Goal: Book appointment/travel/reservation

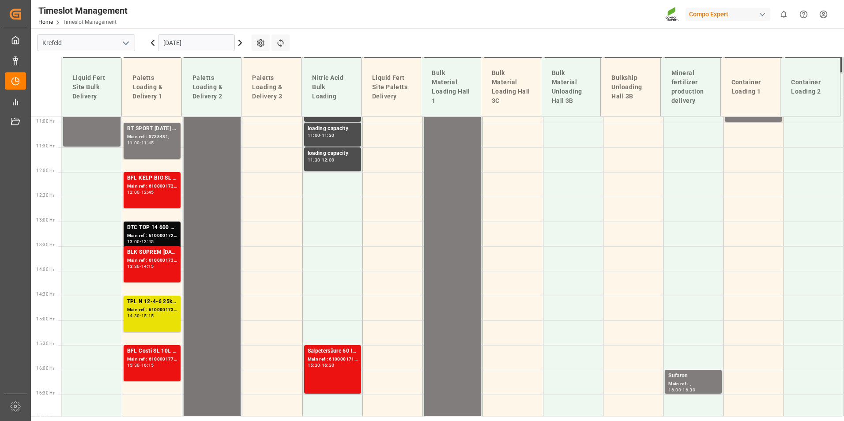
scroll to position [582, 0]
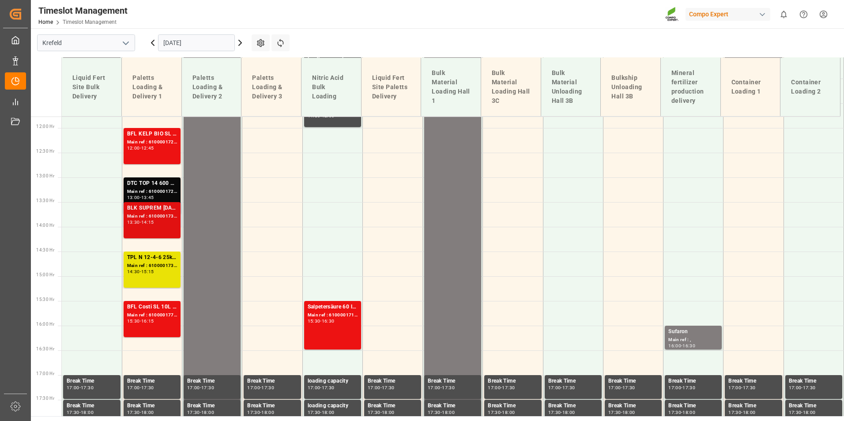
click at [177, 210] on div "BLK SUPREM [DATE] 25kg(x60) ES,IT,PT,SI Main ref : 6100001733, 2000001448 13:30…" at bounding box center [152, 220] width 57 height 36
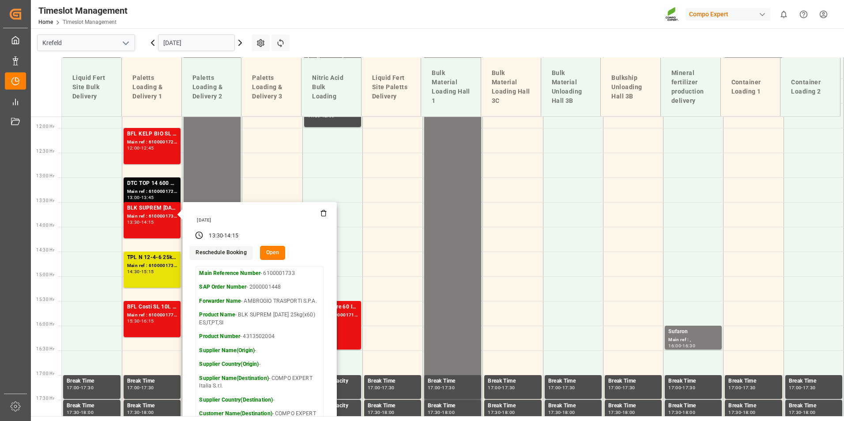
click at [212, 43] on input "[DATE]" at bounding box center [196, 42] width 77 height 17
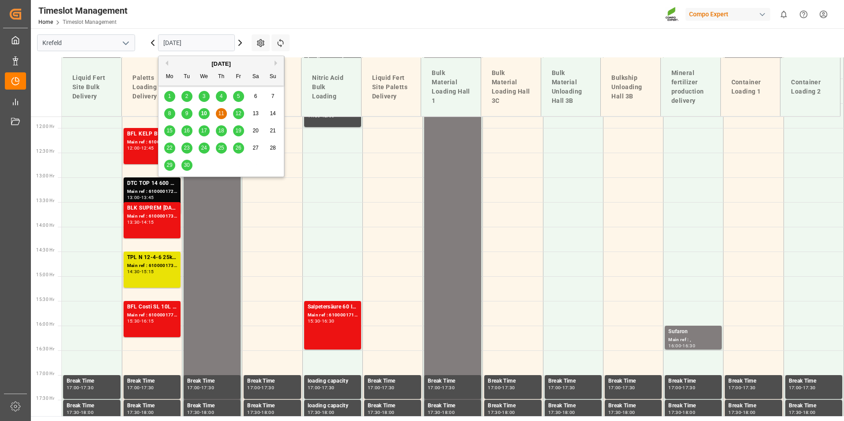
click at [204, 147] on span "24" at bounding box center [204, 148] width 6 height 6
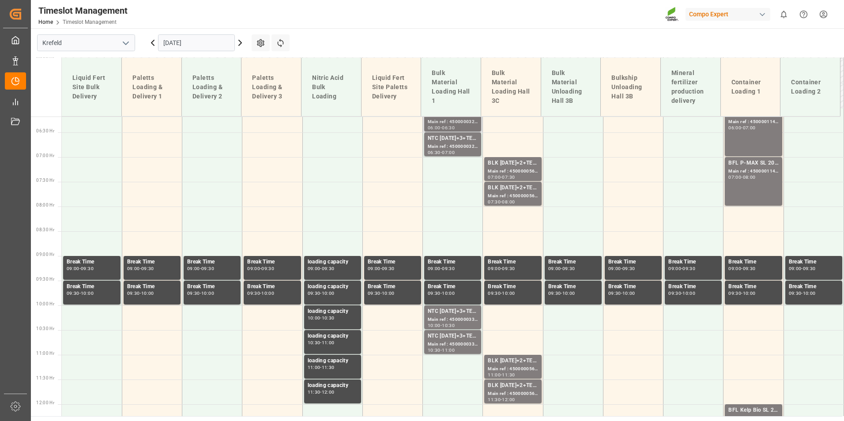
scroll to position [278, 0]
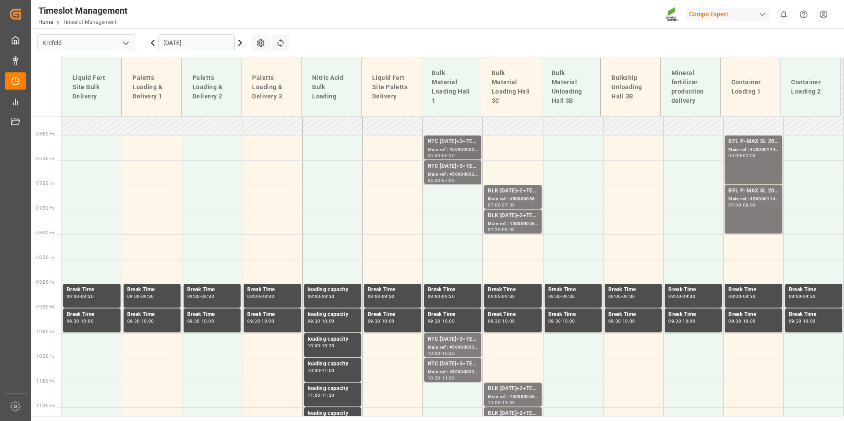
click at [452, 154] on div "06:30" at bounding box center [448, 156] width 13 height 4
click at [452, 149] on div "Main ref : 4500000328, 2000000280" at bounding box center [453, 150] width 50 height 8
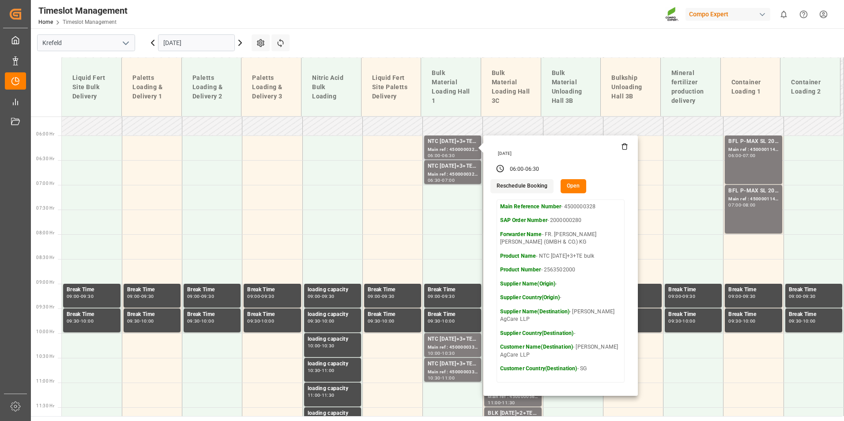
click at [573, 183] on button "Open" at bounding box center [574, 186] width 26 height 14
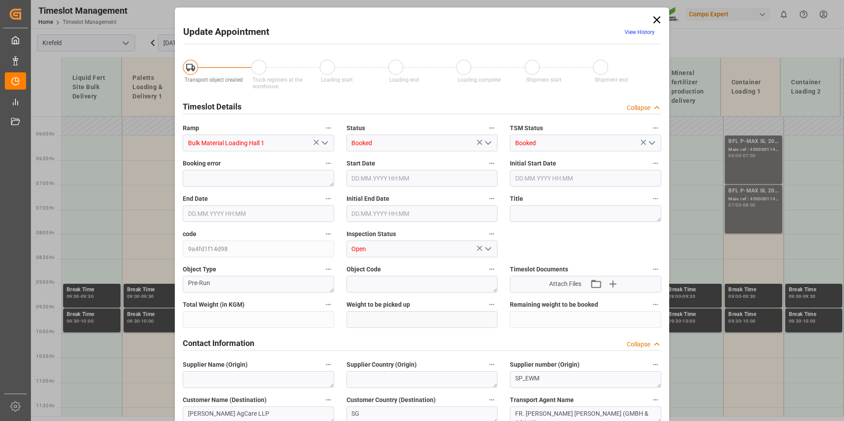
type input "53000"
type input "0"
type input "[DATE] 06:00"
type input "[DATE] 06:30"
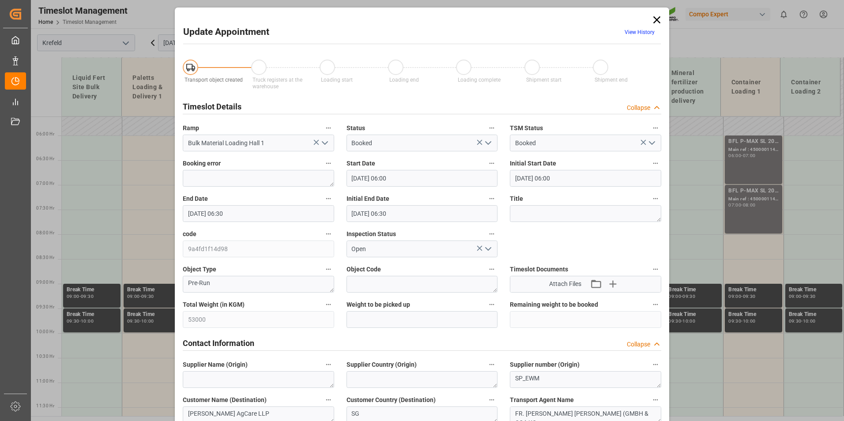
type input "[DATE] 06:30"
type input "[DATE] 11:14"
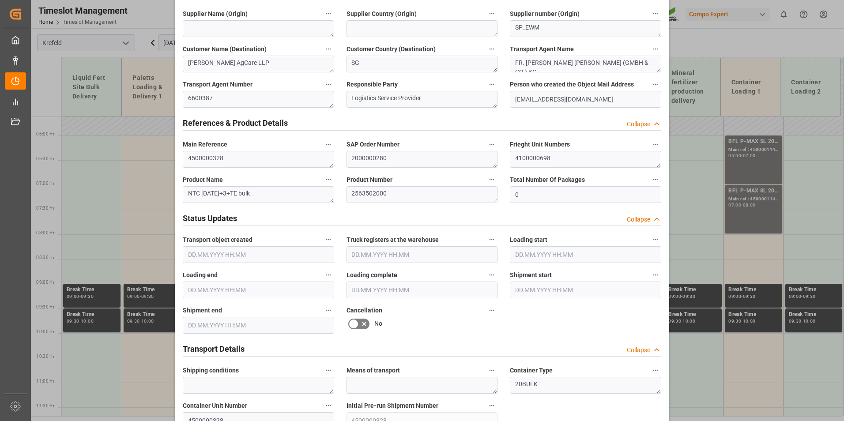
scroll to position [441, 0]
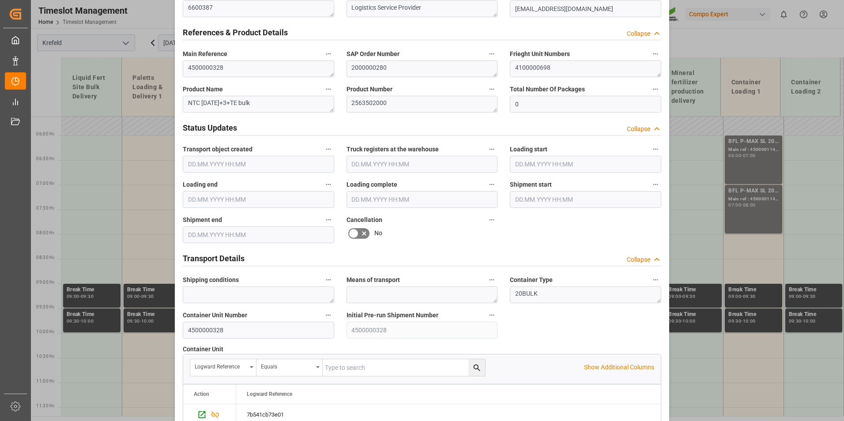
click at [355, 234] on icon at bounding box center [353, 233] width 11 height 11
click at [0, 0] on input "checkbox" at bounding box center [0, 0] width 0 height 0
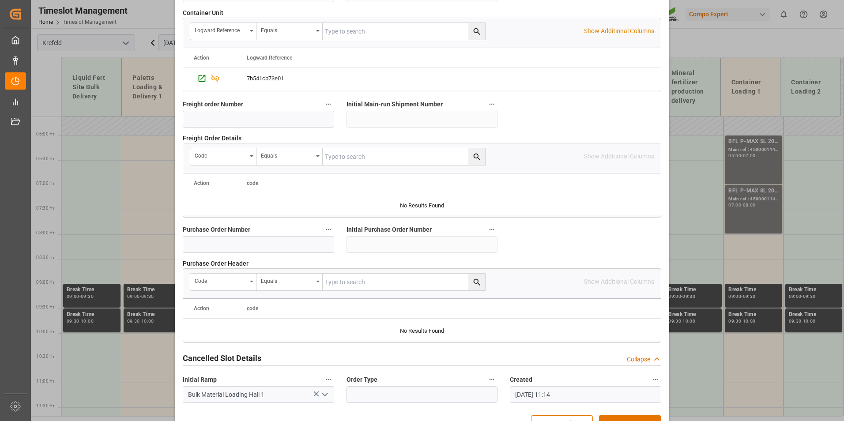
scroll to position [804, 0]
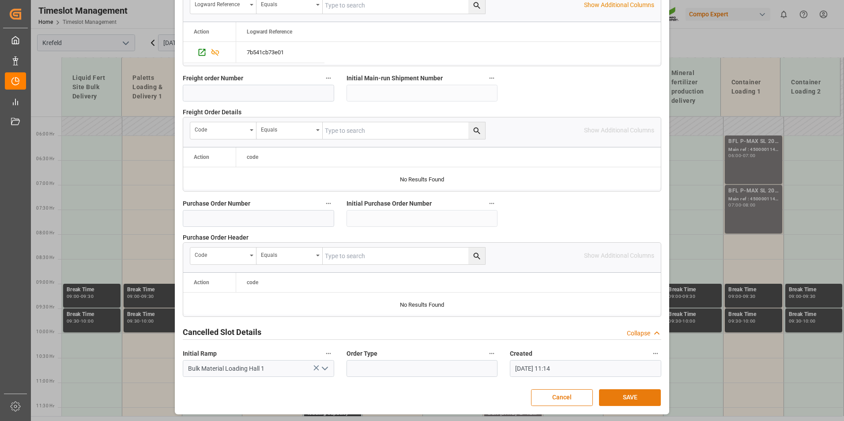
click at [613, 403] on button "SAVE" at bounding box center [630, 397] width 62 height 17
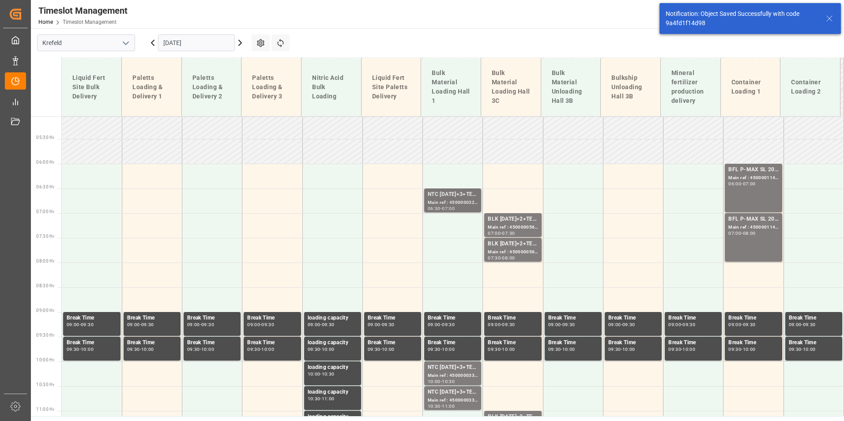
scroll to position [269, 0]
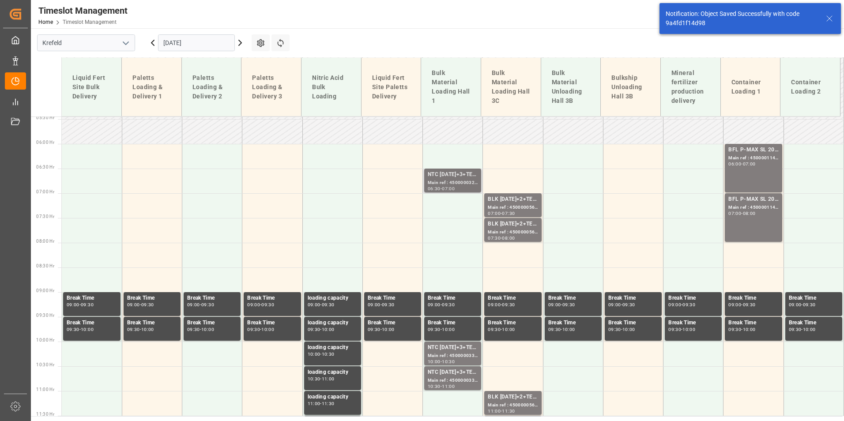
click at [456, 175] on div "NTC [DATE]+3+TE bulk" at bounding box center [453, 174] width 50 height 9
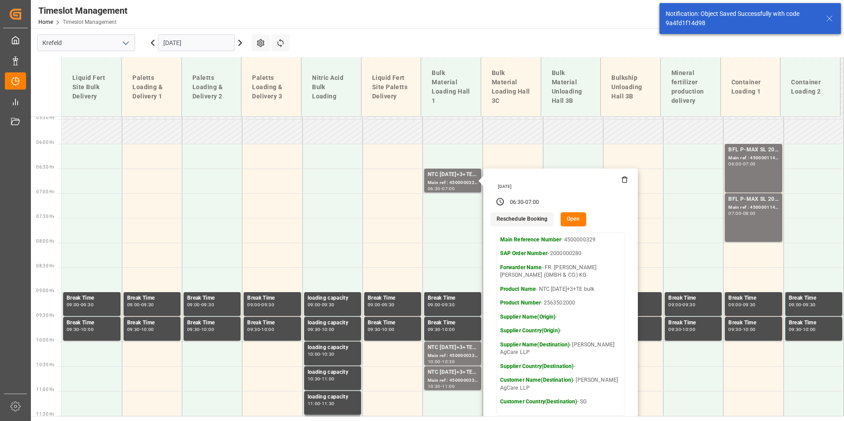
click at [574, 219] on button "Open" at bounding box center [574, 219] width 26 height 14
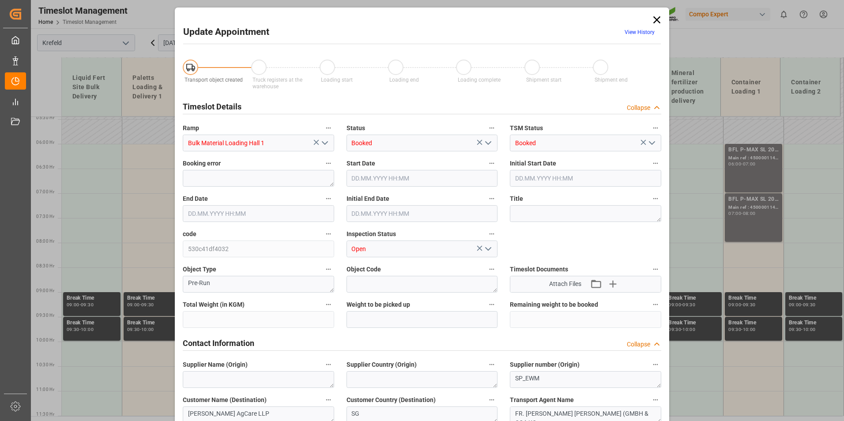
type input "26500"
type input "0"
type input "[DATE] 06:30"
type input "[DATE] 07:00"
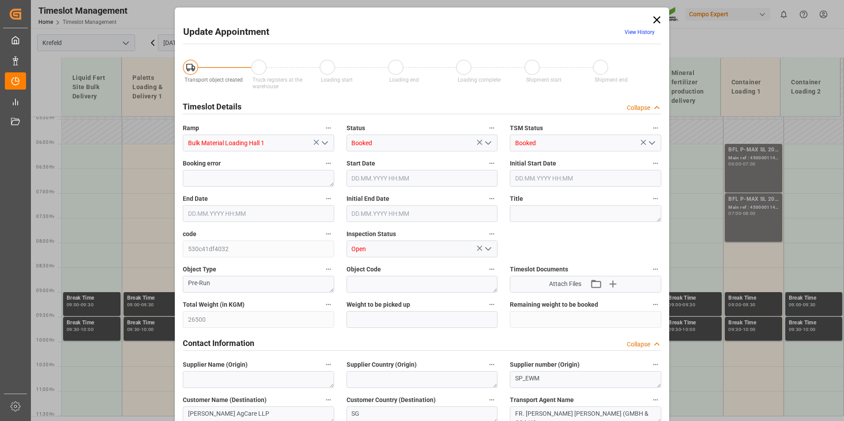
type input "[DATE] 07:00"
type input "[DATE] 11:14"
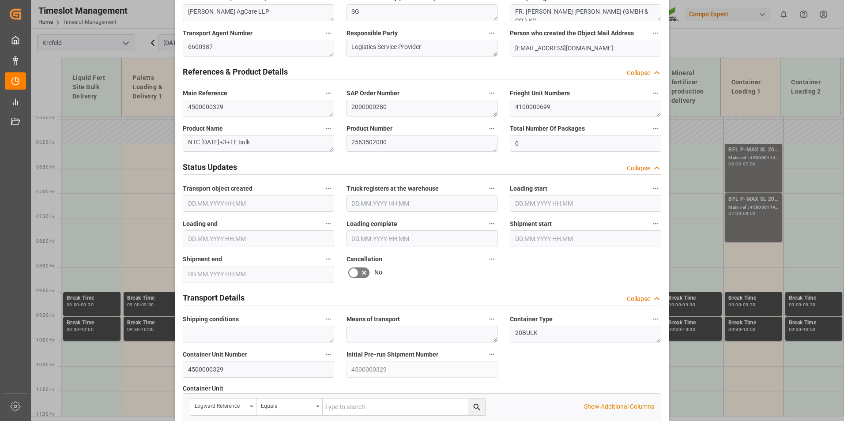
scroll to position [486, 0]
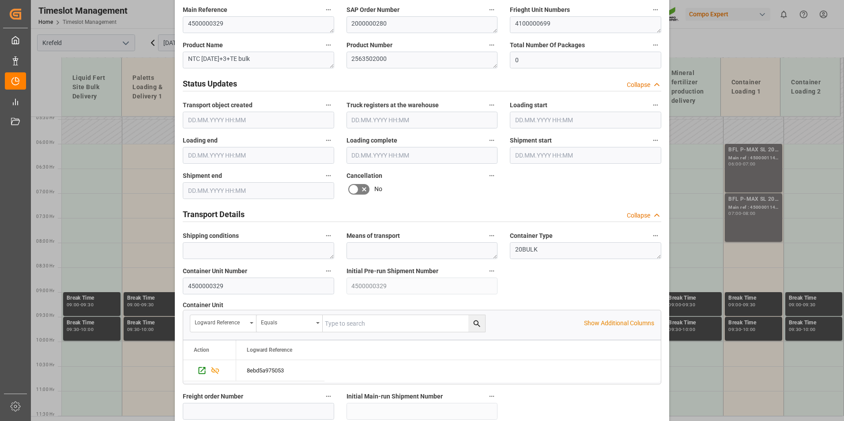
click at [359, 186] on icon at bounding box center [364, 189] width 11 height 11
click at [0, 0] on input "checkbox" at bounding box center [0, 0] width 0 height 0
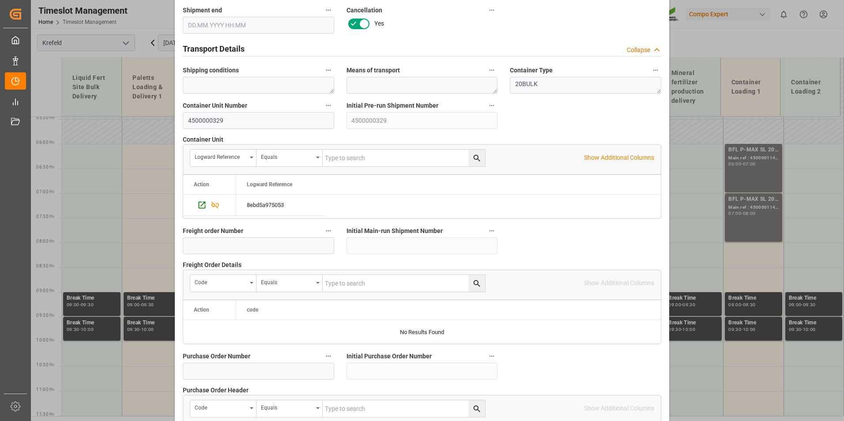
scroll to position [804, 0]
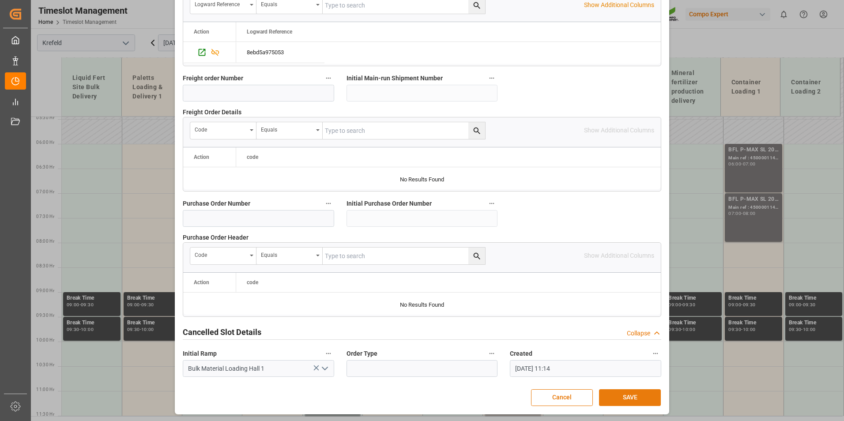
click at [645, 395] on button "SAVE" at bounding box center [630, 397] width 62 height 17
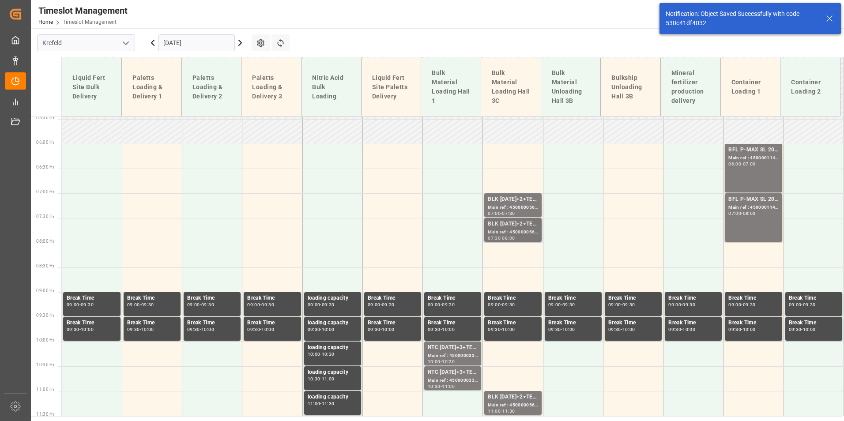
scroll to position [446, 0]
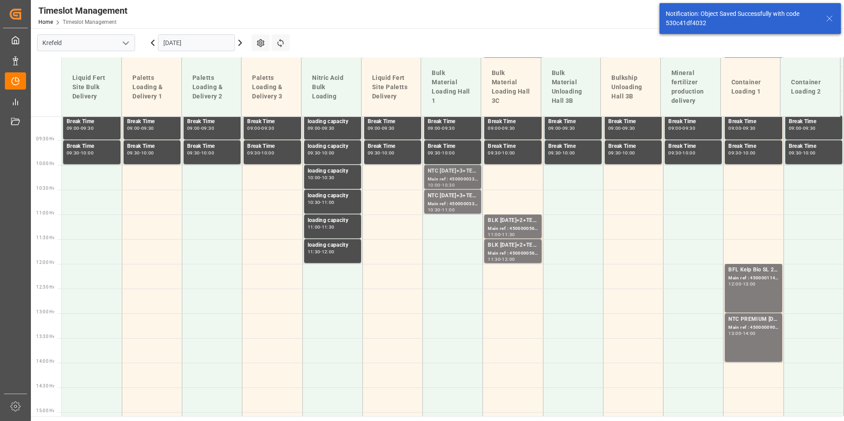
click at [452, 178] on div "Main ref : 4500000330, 2000000280" at bounding box center [453, 180] width 50 height 8
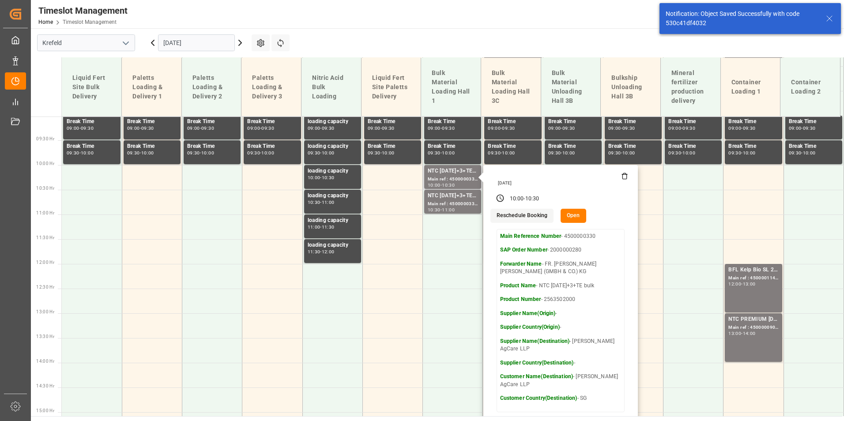
click at [574, 216] on button "Open" at bounding box center [574, 216] width 26 height 14
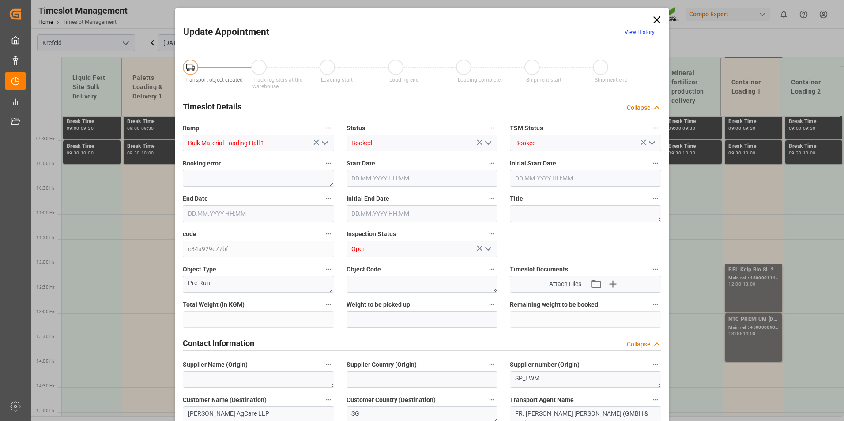
type input "53000"
type input "0"
type input "[DATE] 10:00"
type input "[DATE] 10:30"
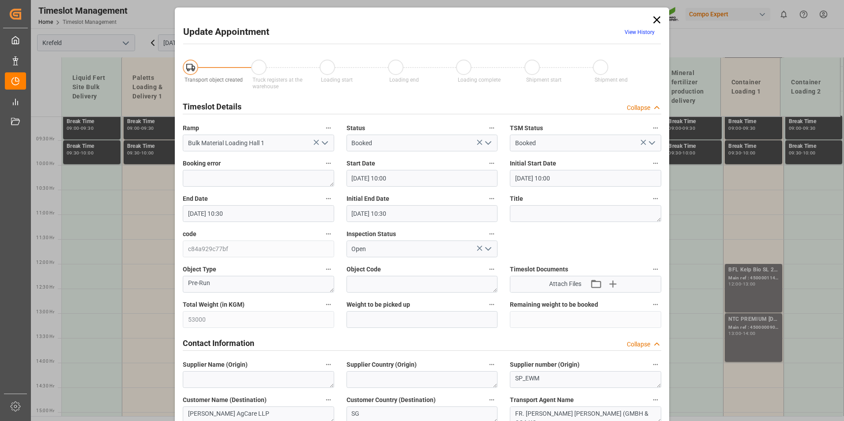
type input "[DATE] 10:30"
type input "[DATE] 11:15"
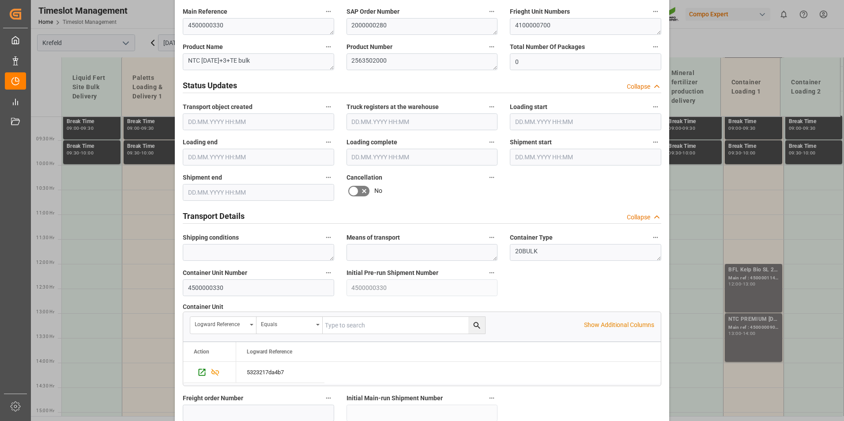
scroll to position [486, 0]
click at [356, 191] on icon at bounding box center [353, 189] width 11 height 11
click at [0, 0] on input "checkbox" at bounding box center [0, 0] width 0 height 0
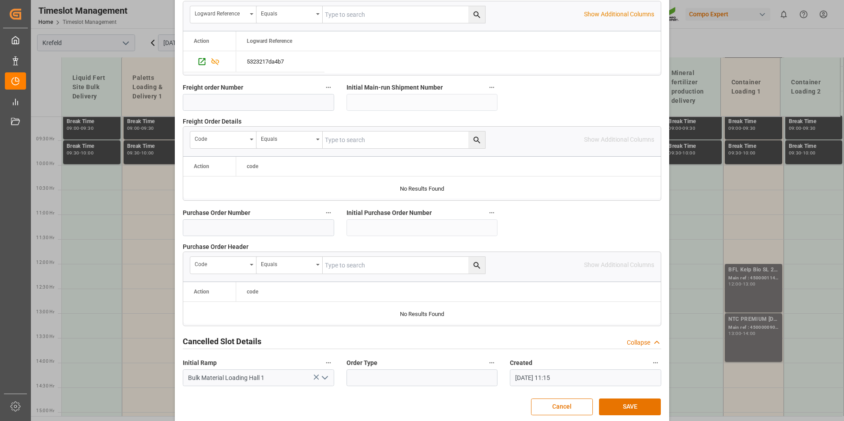
scroll to position [804, 0]
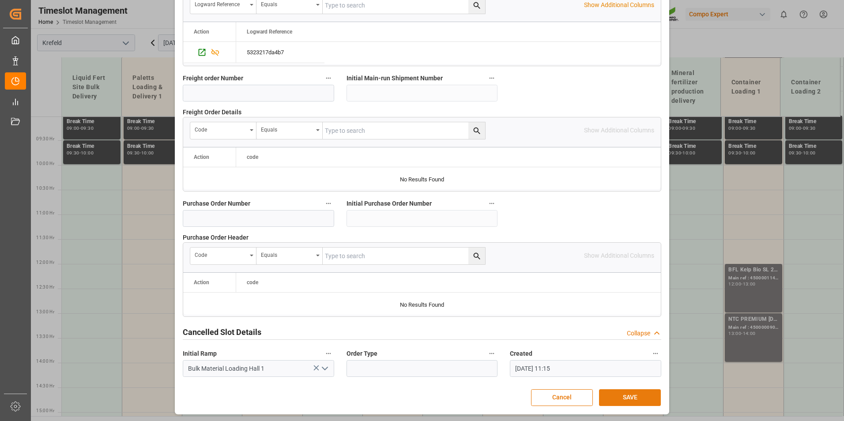
click at [632, 395] on button "SAVE" at bounding box center [630, 397] width 62 height 17
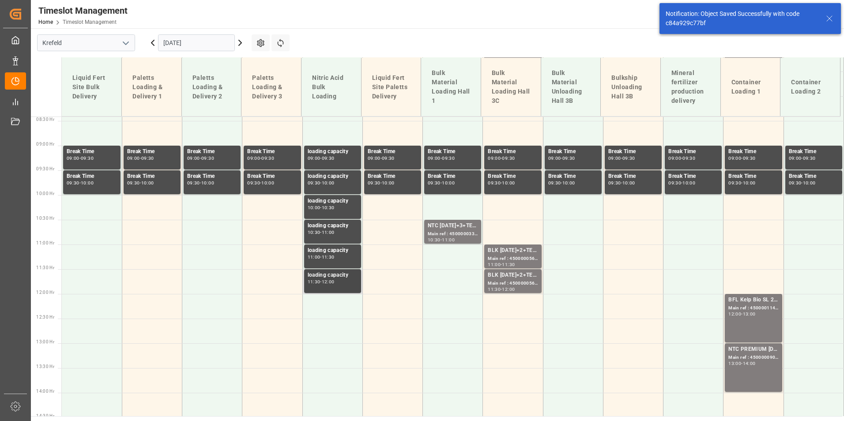
scroll to position [467, 0]
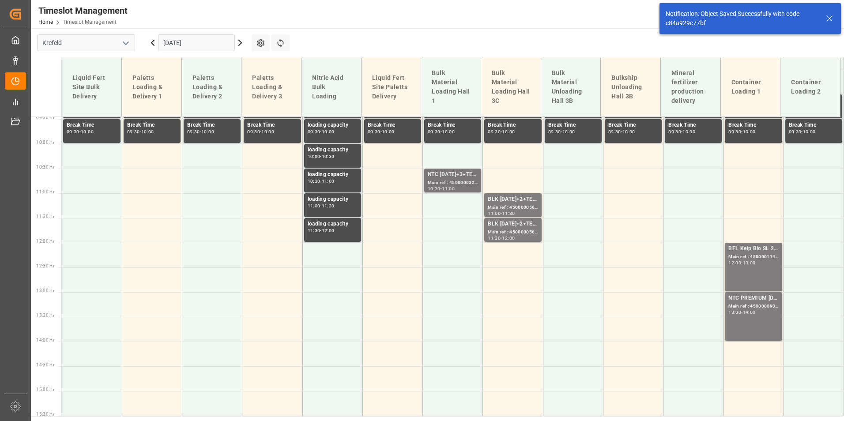
click at [467, 180] on div "Main ref : 4500000331, 2000000280" at bounding box center [453, 183] width 50 height 8
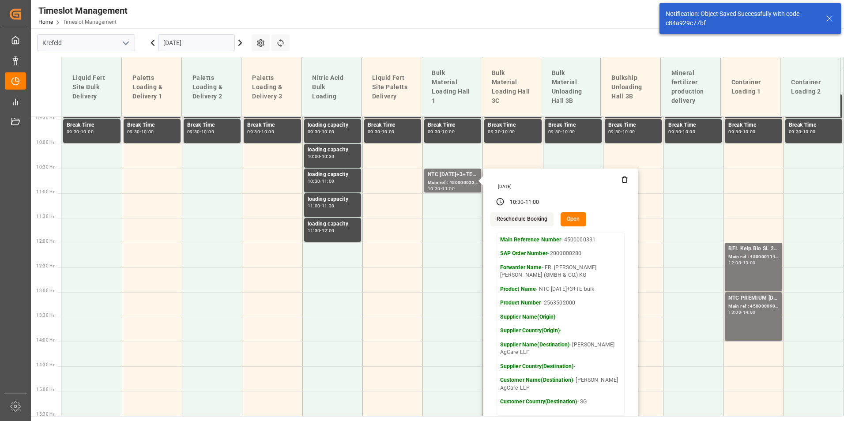
click at [569, 221] on button "Open" at bounding box center [574, 219] width 26 height 14
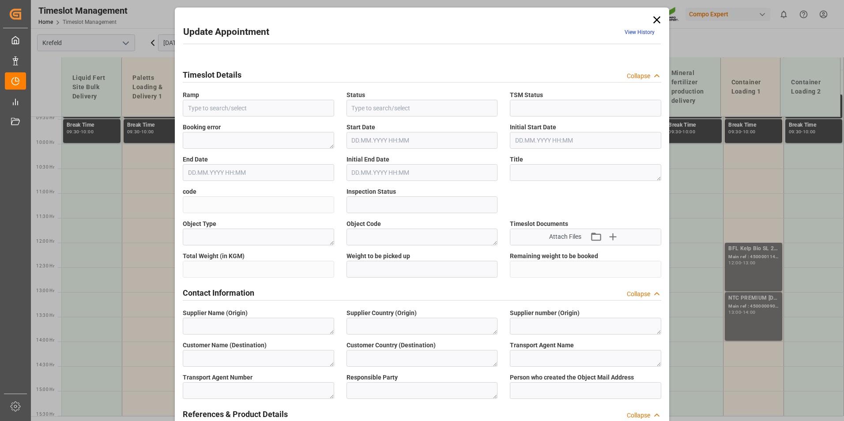
type input "Bulk Material Loading Hall 1"
type input "Booked"
type input "9aa86d3cf1bd"
type input "Open"
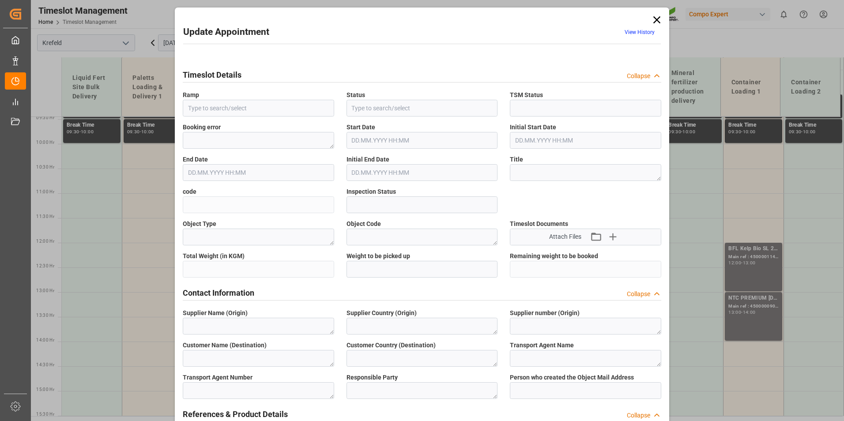
type textarea "Pre-Run"
type textarea "SP_EWM"
type textarea "[PERSON_NAME] AgCare LLP"
type textarea "SG"
type textarea "FR. [PERSON_NAME] [PERSON_NAME] (GMBH & CO.) KG"
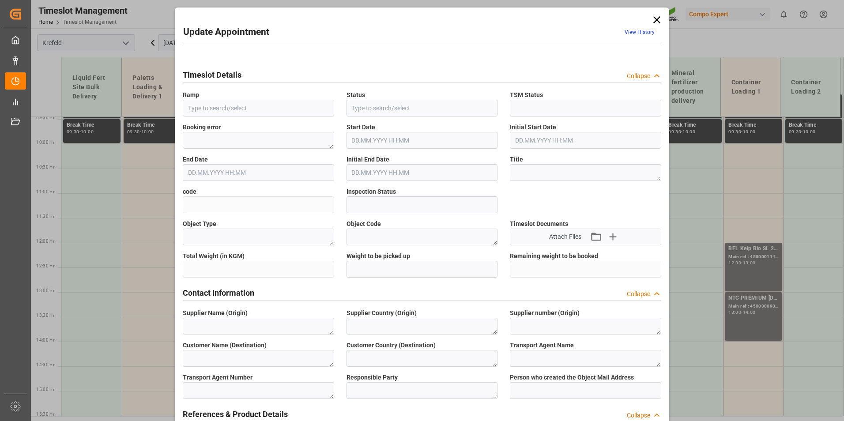
type textarea "6600387"
type textarea "Logistics Service Provider"
type input "[EMAIL_ADDRESS][DOMAIN_NAME]"
type textarea "4500000331"
type textarea "2000000280"
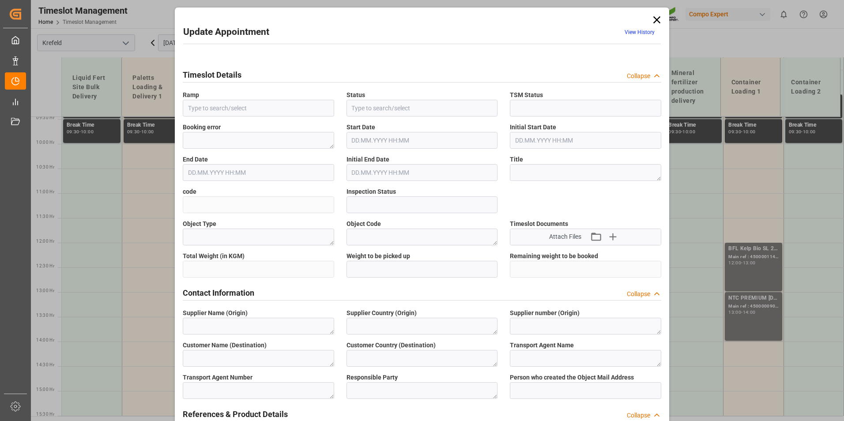
type textarea "4100000701"
type textarea "NTC [DATE]+3+TE bulk"
type textarea "2563502000"
type textarea "20BULK"
type input "4500000331"
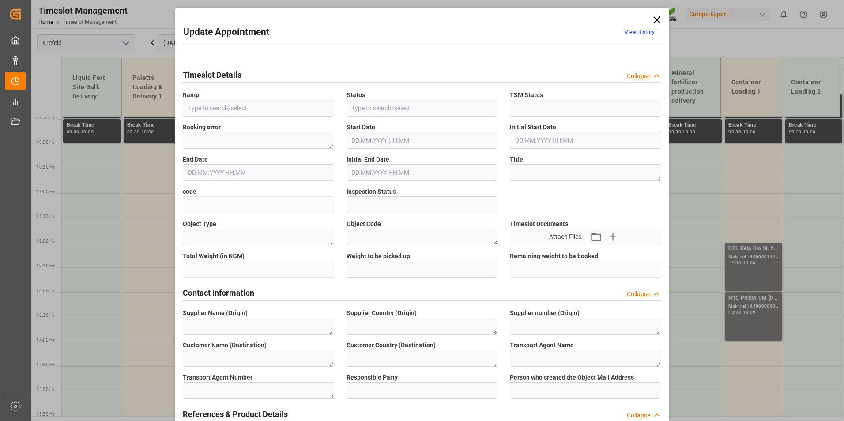
type input "4500000331"
type input "Bulk Material Loading Hall 1"
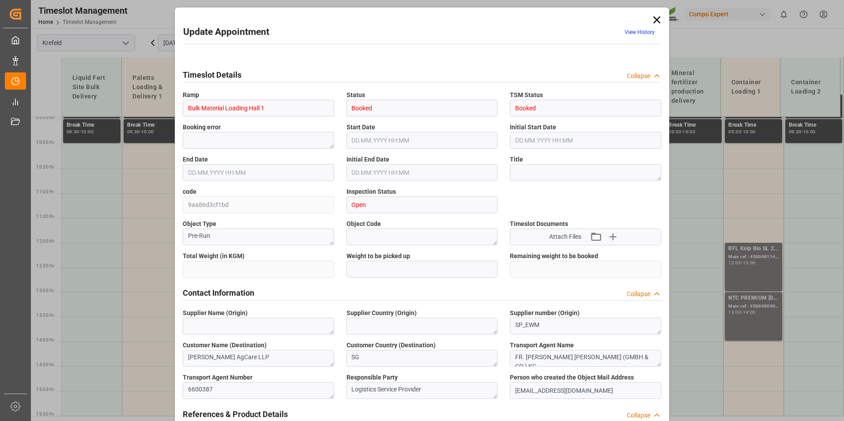
type input "33000"
type input "0"
type input "[DATE] 10:30"
type input "[DATE] 11:00"
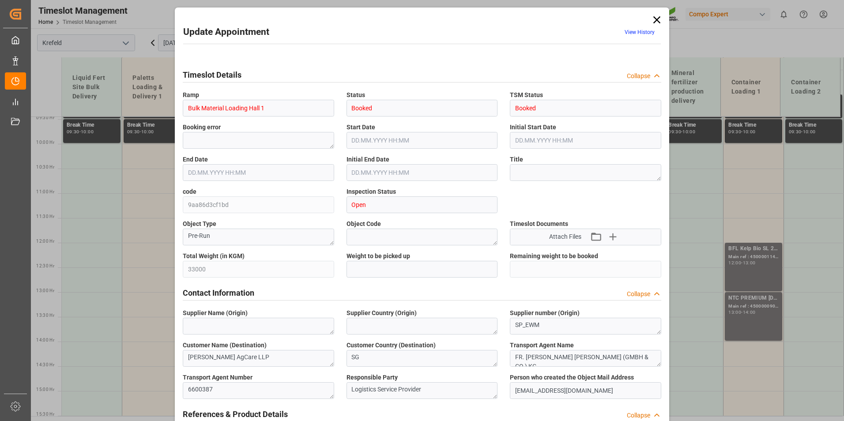
type input "[DATE] 11:00"
type input "[DATE] 11:15"
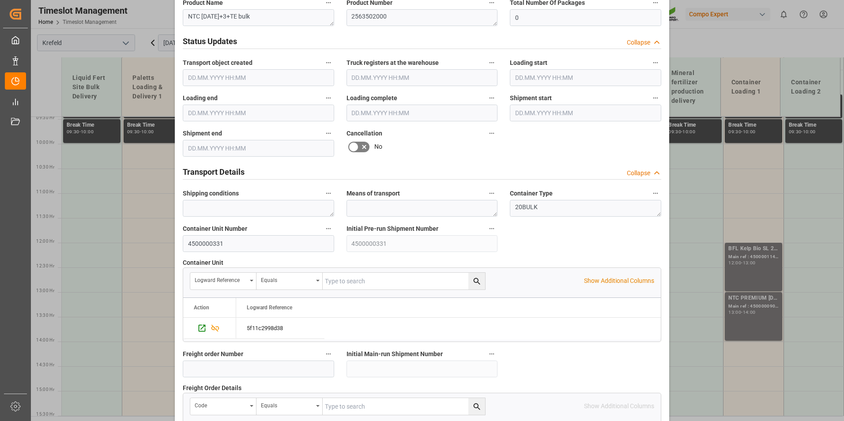
scroll to position [574, 0]
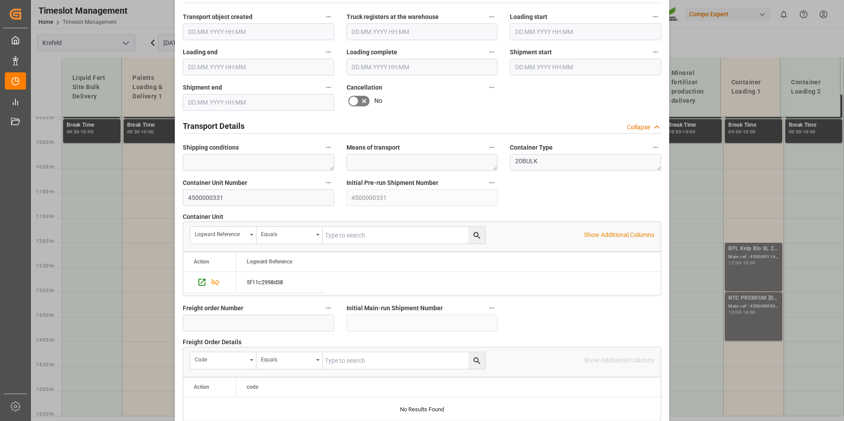
click at [353, 98] on icon at bounding box center [353, 101] width 11 height 11
click at [0, 0] on input "checkbox" at bounding box center [0, 0] width 0 height 0
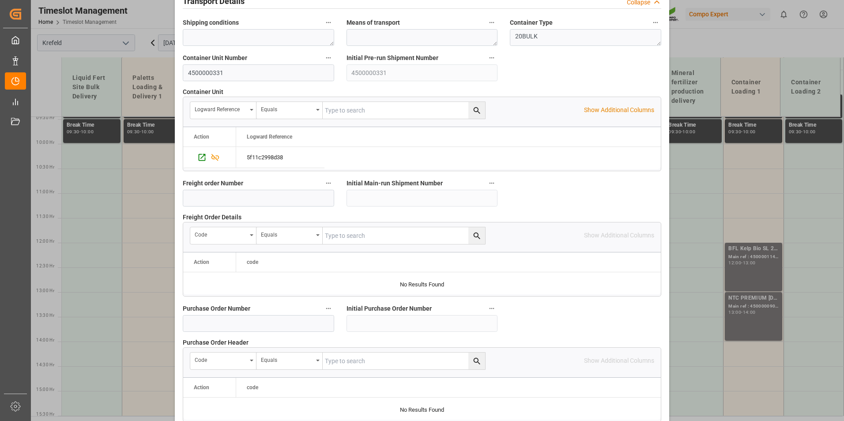
scroll to position [804, 0]
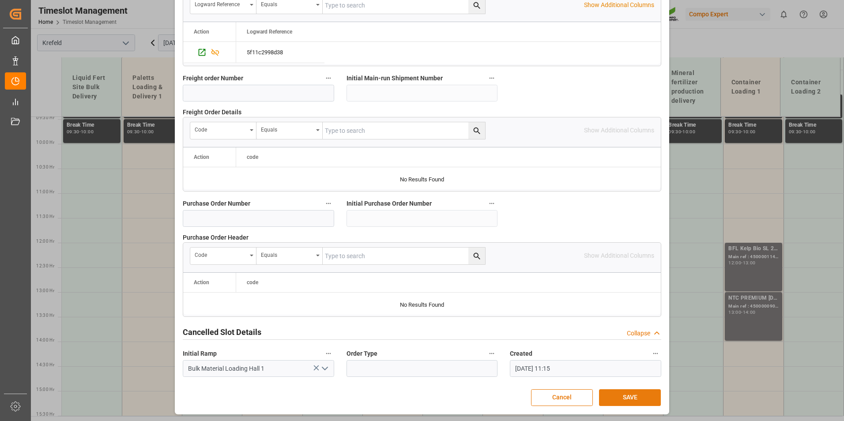
click at [635, 400] on button "SAVE" at bounding box center [630, 397] width 62 height 17
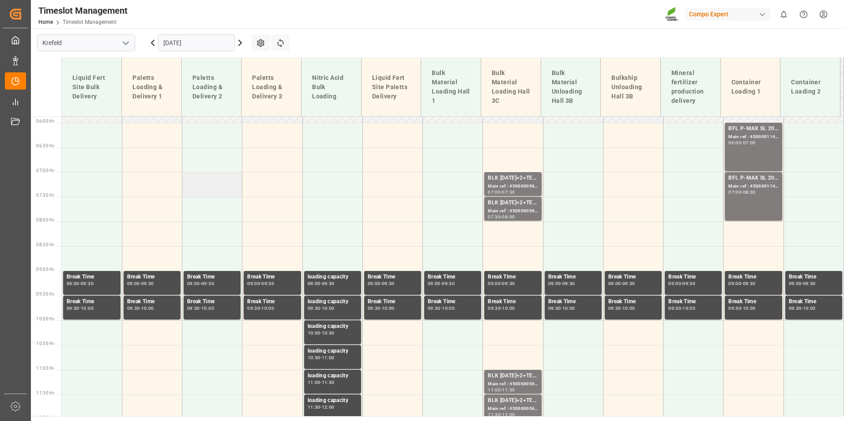
scroll to position [70, 0]
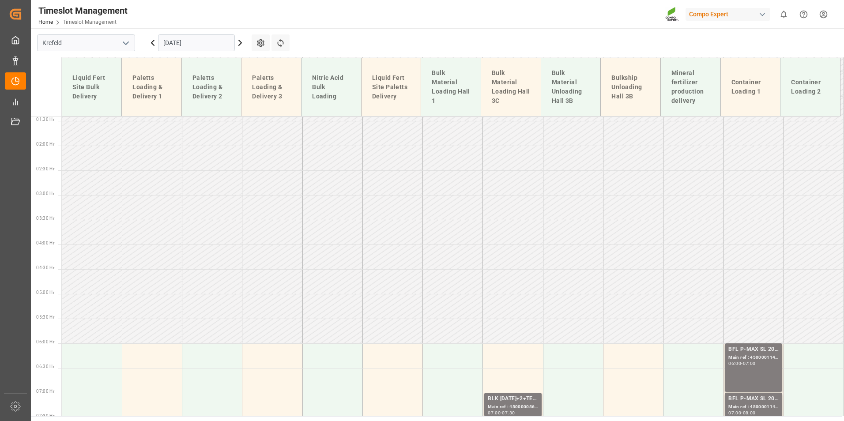
click at [193, 37] on input "[DATE]" at bounding box center [196, 42] width 77 height 17
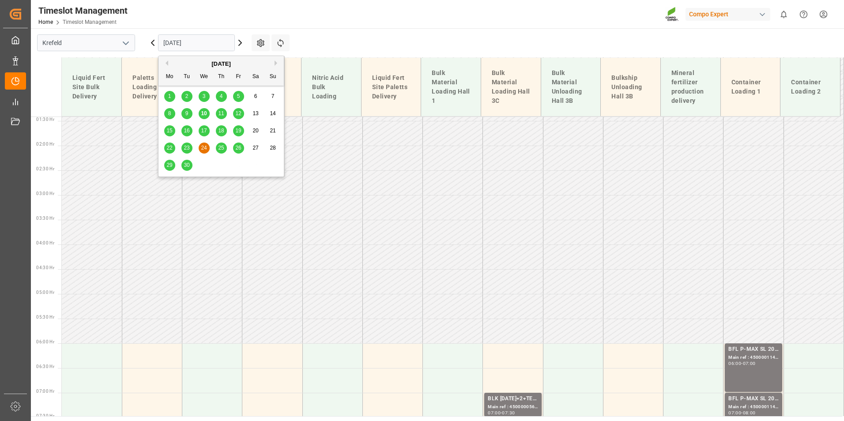
click at [223, 115] on span "11" at bounding box center [221, 113] width 6 height 6
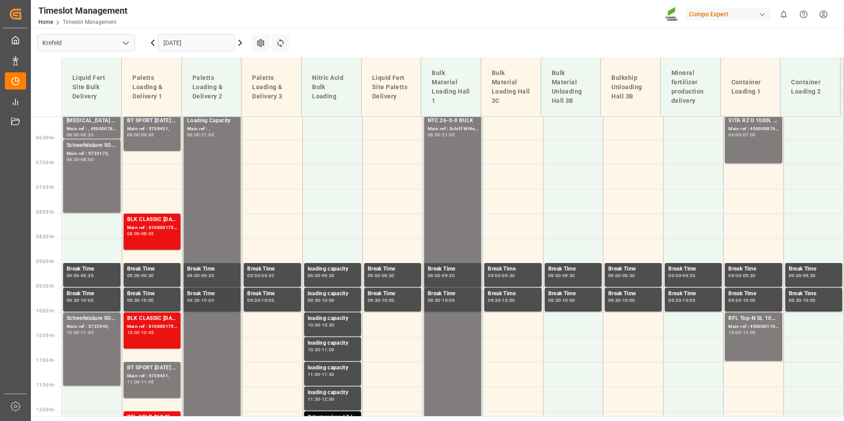
scroll to position [278, 0]
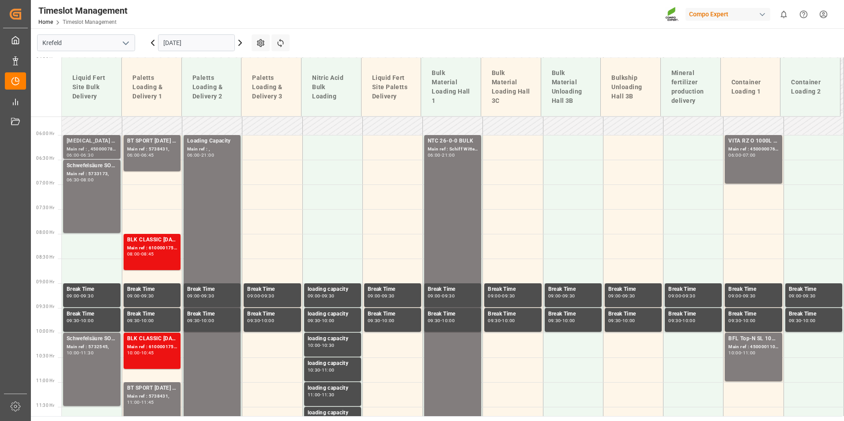
click at [104, 140] on div "[MEDICAL_DATA] 34%" at bounding box center [92, 141] width 50 height 9
click at [734, 343] on div "BFL Top-N SL 1000L IBC (w/o TE) DE,ES;BFL Top-N SL 20L (x48) CL MTO" at bounding box center [753, 339] width 50 height 9
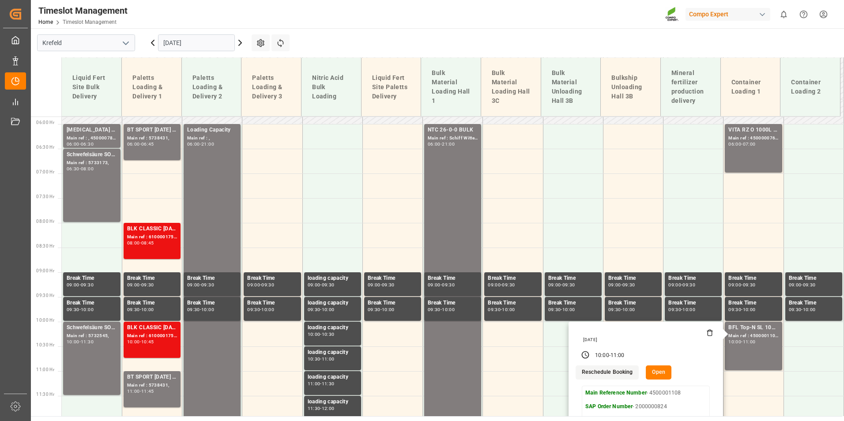
scroll to position [146, 0]
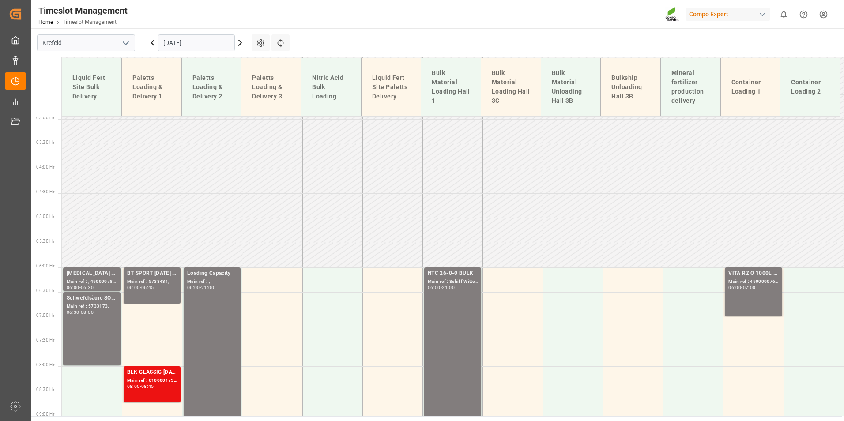
click at [151, 38] on icon at bounding box center [152, 43] width 11 height 11
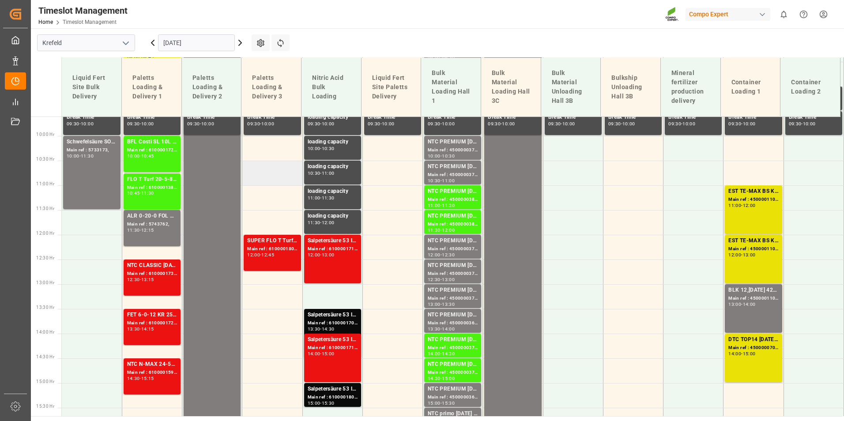
scroll to position [499, 0]
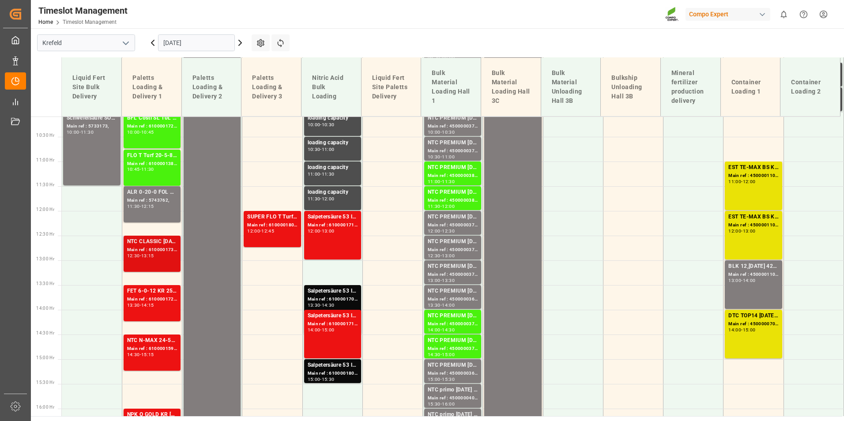
click at [162, 256] on div "12:30 - 13:15" at bounding box center [152, 256] width 50 height 5
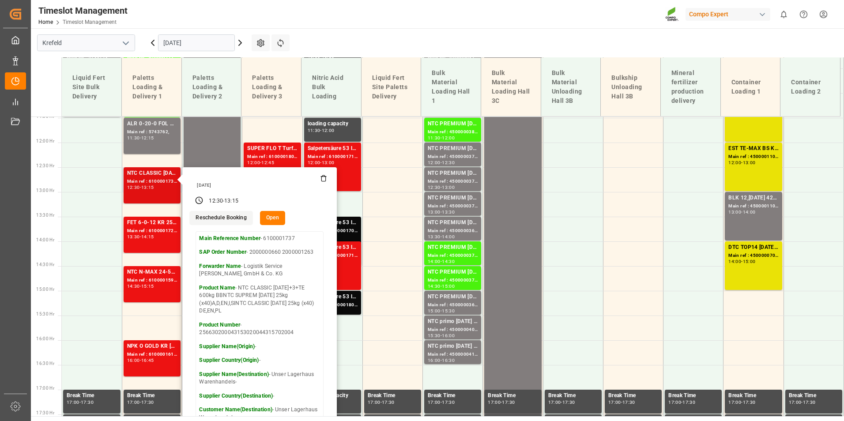
scroll to position [587, 0]
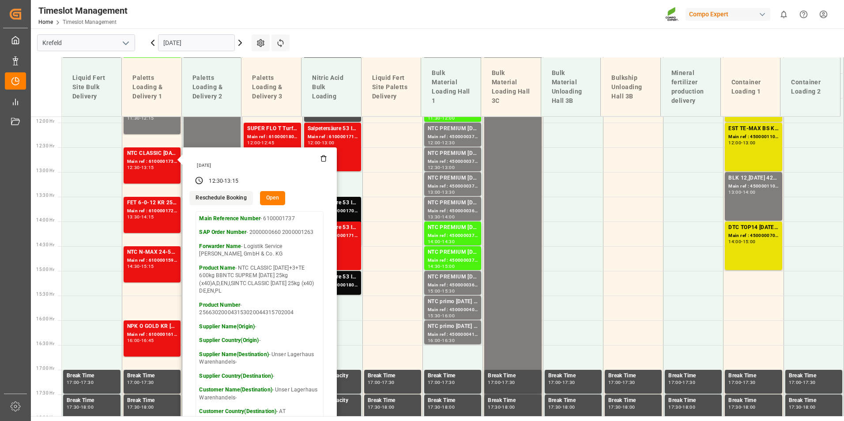
click at [390, 38] on main "[GEOGRAPHIC_DATA] [DATE] Settings Refresh Time Slots Liquid Fert Site Bulk Deli…" at bounding box center [436, 222] width 811 height 388
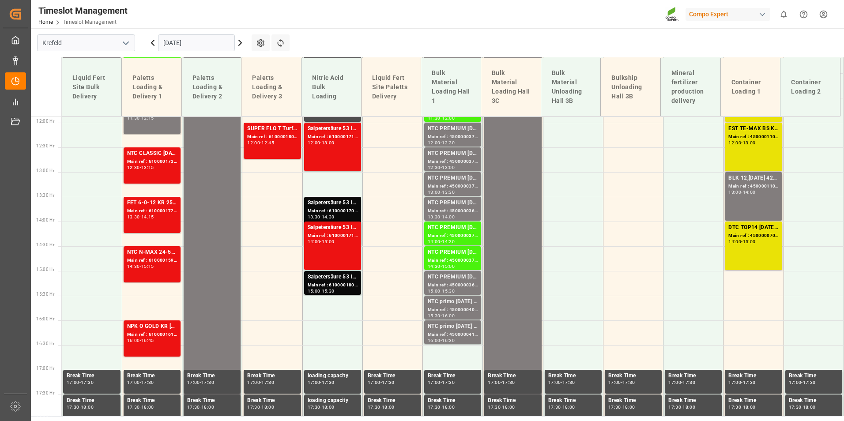
click at [242, 46] on icon at bounding box center [240, 43] width 11 height 11
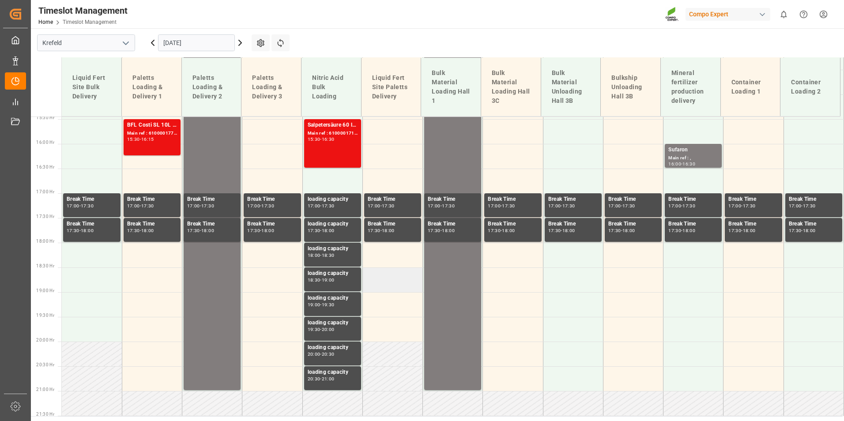
scroll to position [543, 0]
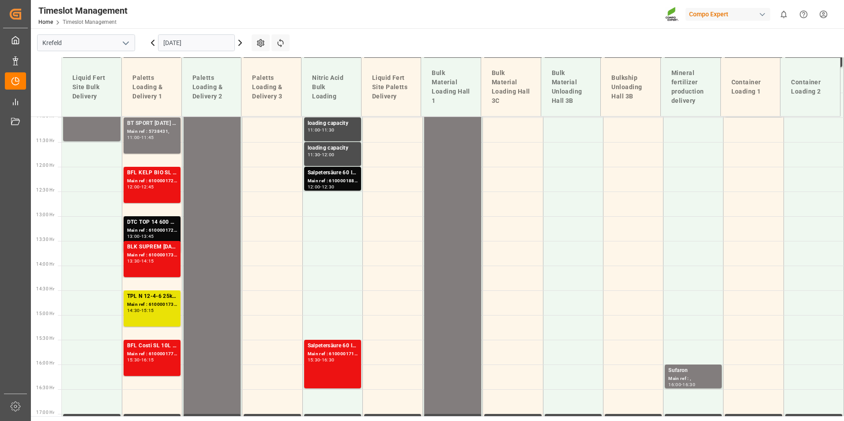
drag, startPoint x: 151, startPoint y: 44, endPoint x: 169, endPoint y: 58, distance: 23.0
click at [152, 44] on icon at bounding box center [152, 43] width 11 height 11
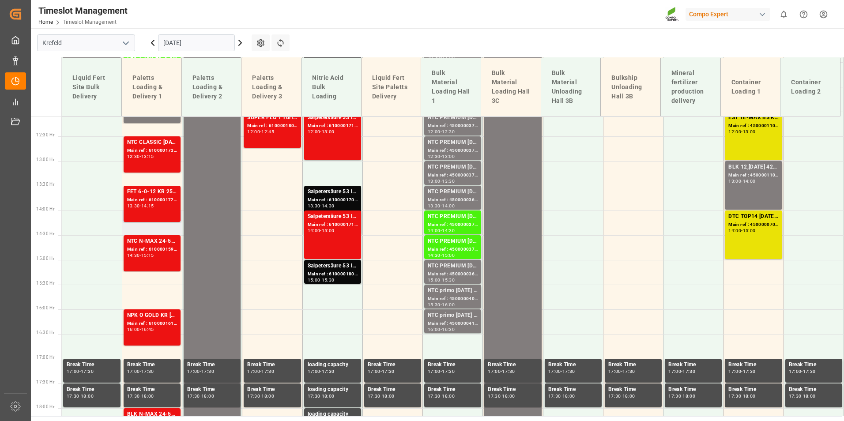
scroll to position [587, 0]
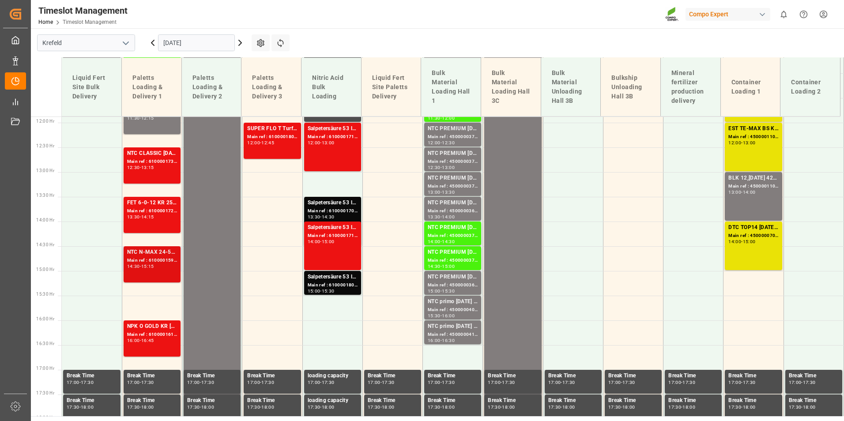
click at [156, 256] on div "NTC N-MAX 24-5-5+2+TE BB 0,6 TBLK PREMIUM [DATE]+3+TE 600kg BBBLK CLASSIC [DATE…" at bounding box center [152, 252] width 50 height 9
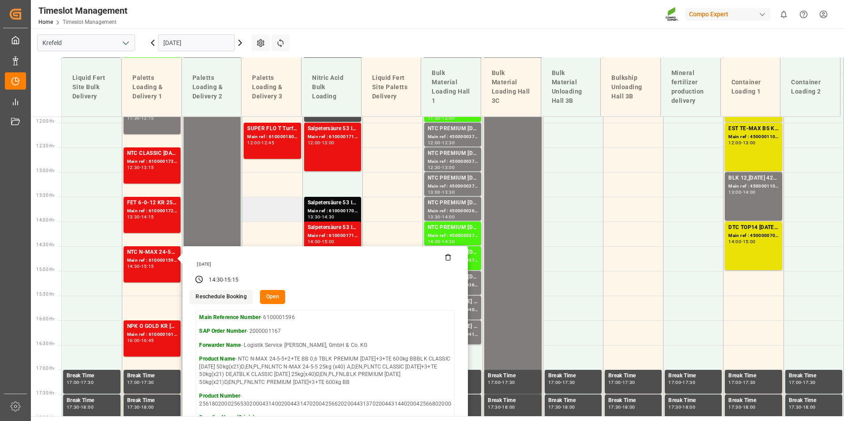
scroll to position [543, 0]
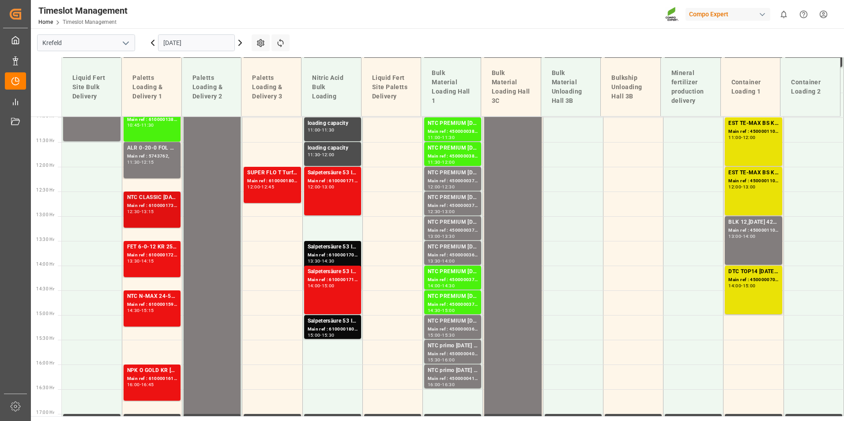
click at [162, 214] on div "12:30 - 13:15" at bounding box center [152, 212] width 50 height 5
click at [154, 246] on div "FET 6-0-12 KR 25kgx40 DE,AT,[GEOGRAPHIC_DATA],ES,ITFLO T EAGLE NK 17-0-16 25kg …" at bounding box center [152, 247] width 50 height 9
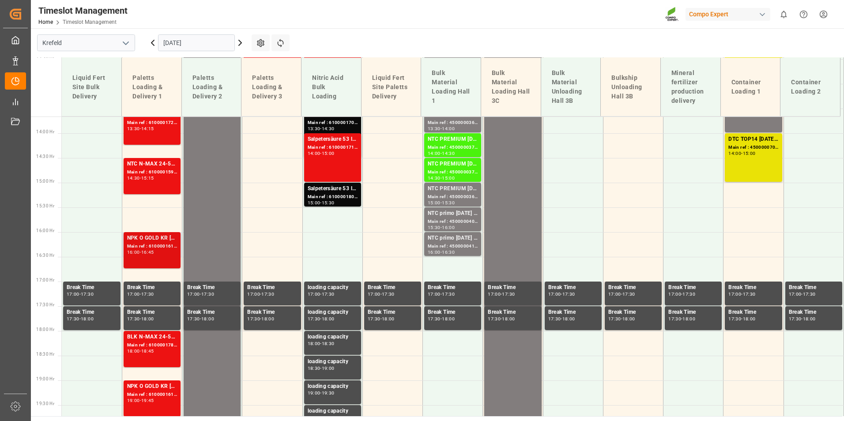
click at [167, 245] on div "Main ref : 6100001614, 2000001384" at bounding box center [152, 247] width 50 height 8
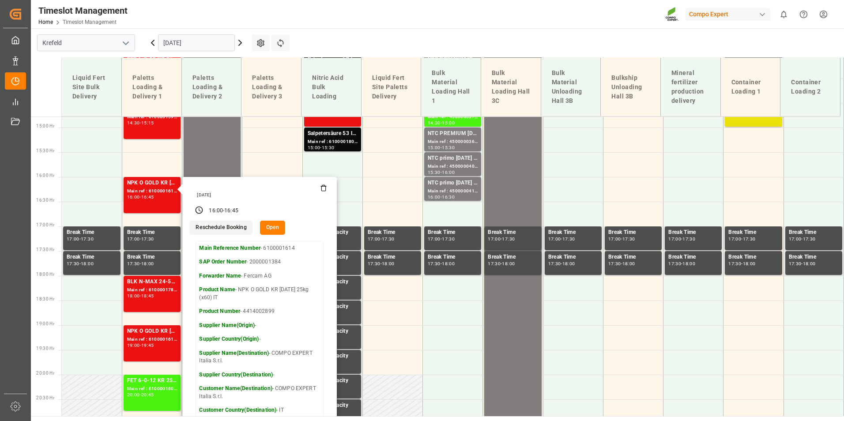
scroll to position [808, 0]
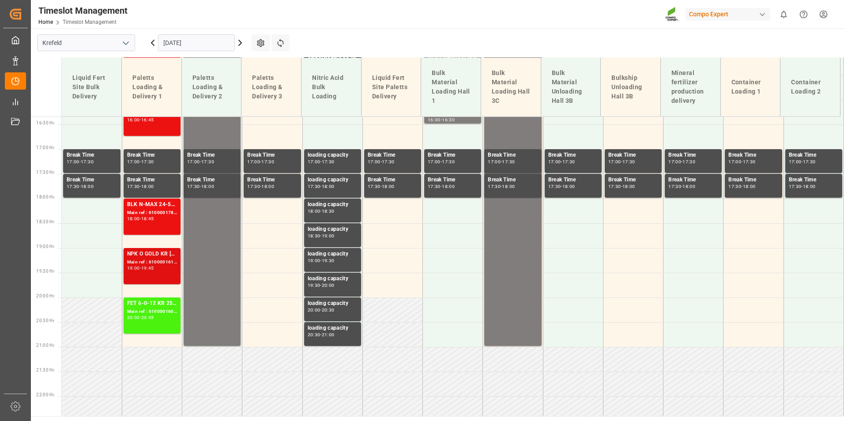
click at [164, 265] on div "Main ref : 6100001616, 2000001381" at bounding box center [152, 263] width 50 height 8
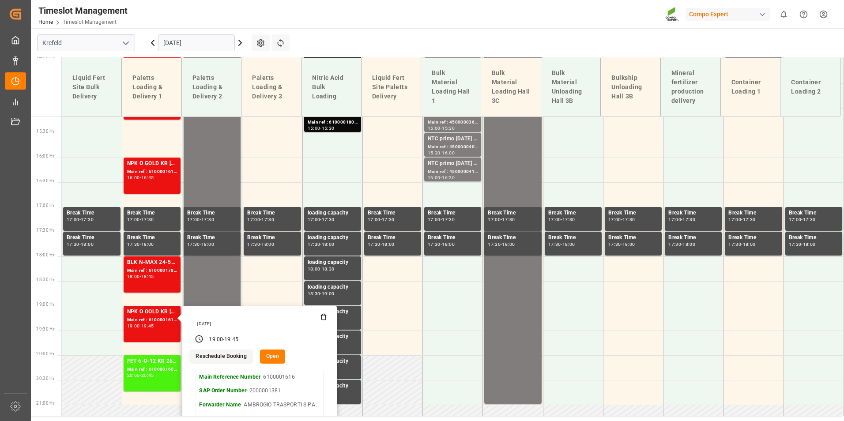
scroll to position [764, 0]
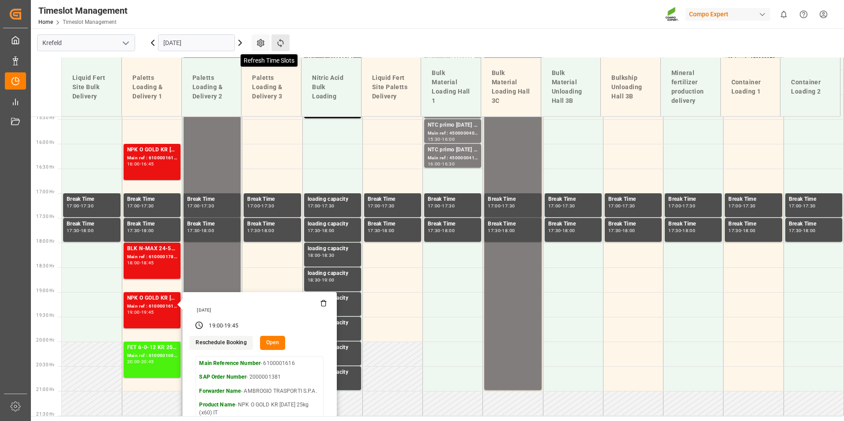
click at [281, 41] on icon at bounding box center [280, 43] width 6 height 8
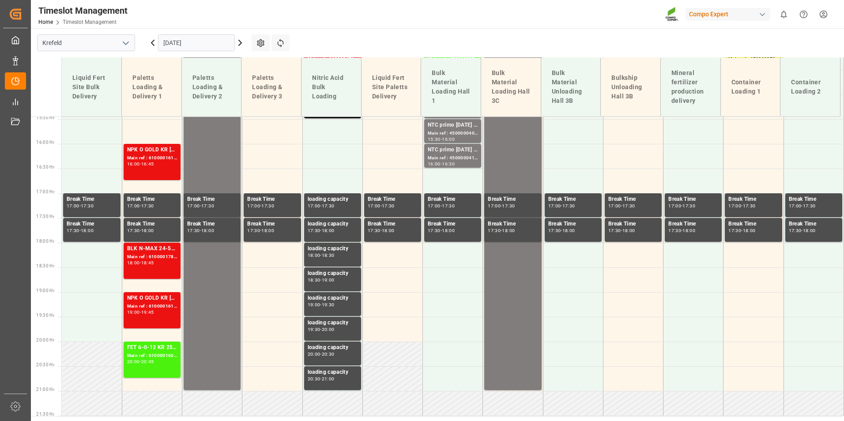
scroll to position [808, 0]
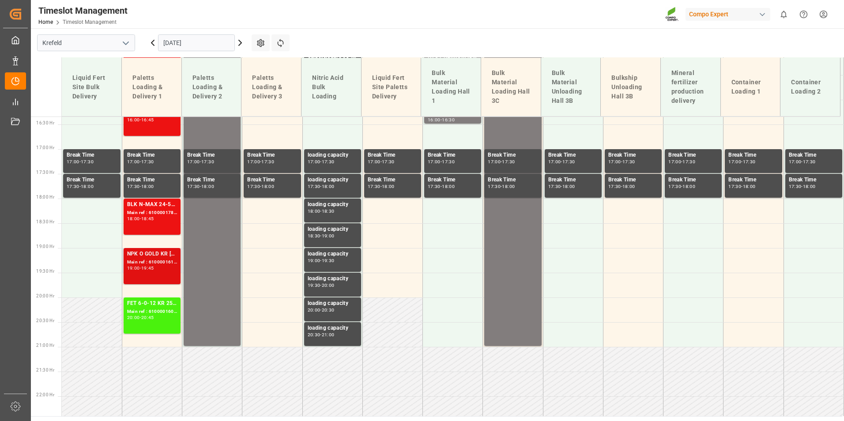
click at [164, 262] on div "Main ref : 6100001616, 2000001381" at bounding box center [152, 263] width 50 height 8
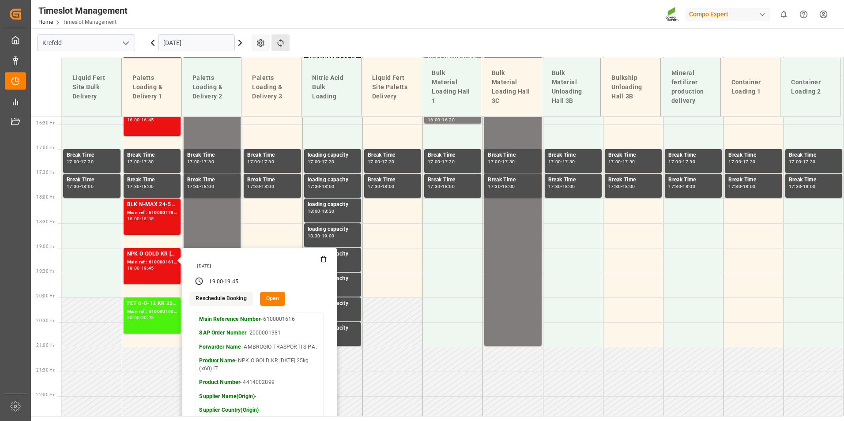
click at [278, 36] on button "Refresh Time Slots" at bounding box center [280, 42] width 18 height 17
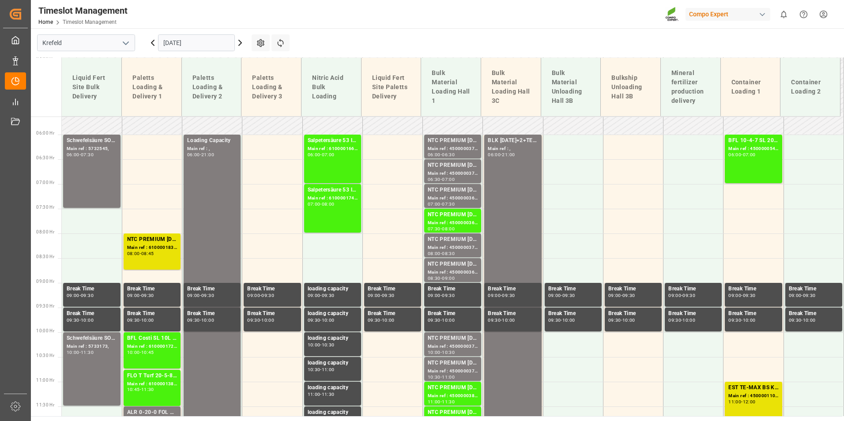
scroll to position [278, 0]
click at [239, 45] on icon at bounding box center [240, 42] width 3 height 5
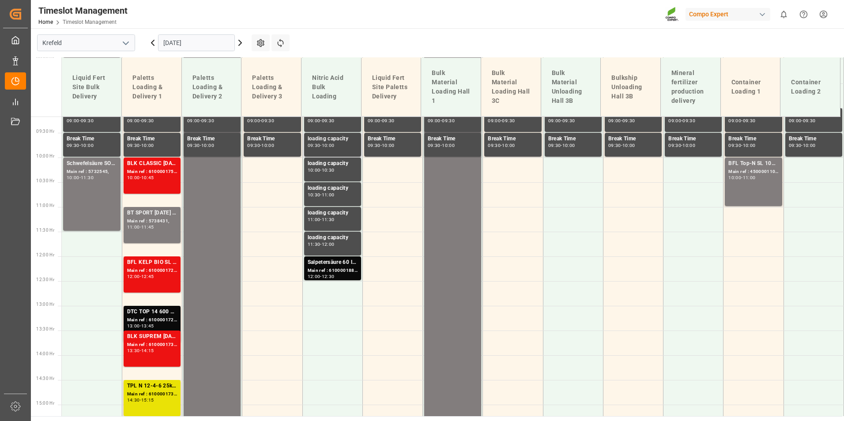
scroll to position [541, 0]
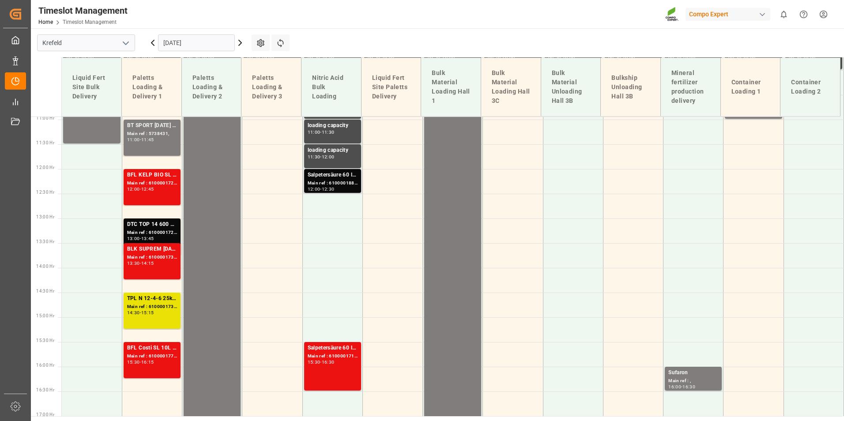
click at [339, 186] on div "Main ref : 6100001888, 2000001508" at bounding box center [333, 184] width 50 height 8
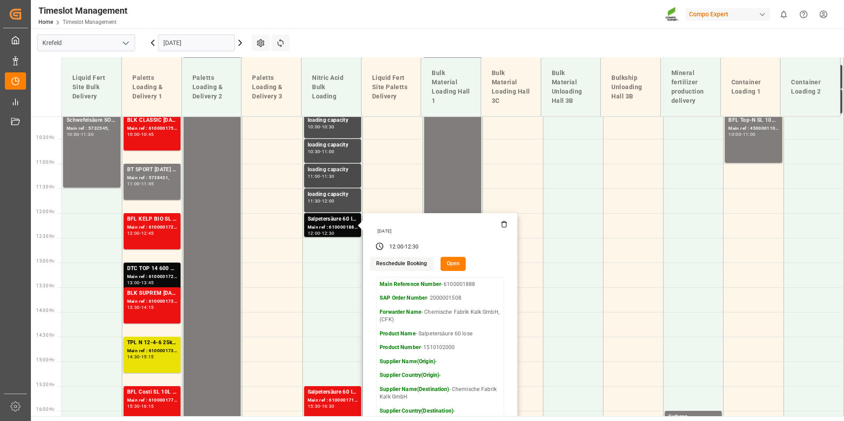
scroll to position [717, 0]
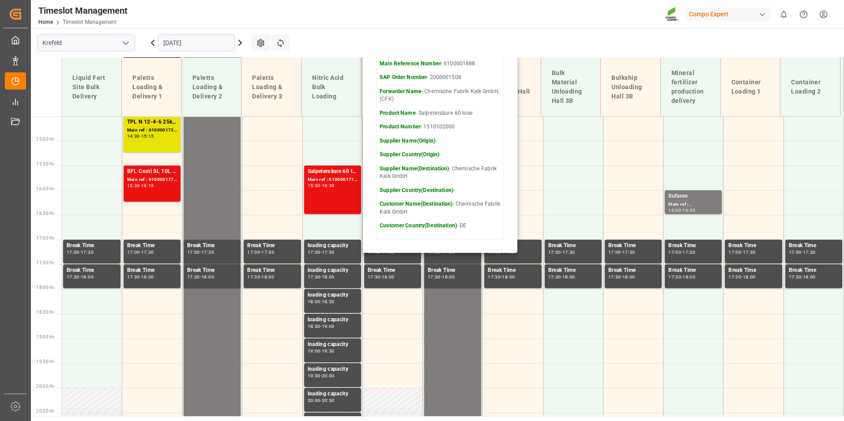
click at [238, 44] on icon at bounding box center [240, 43] width 11 height 11
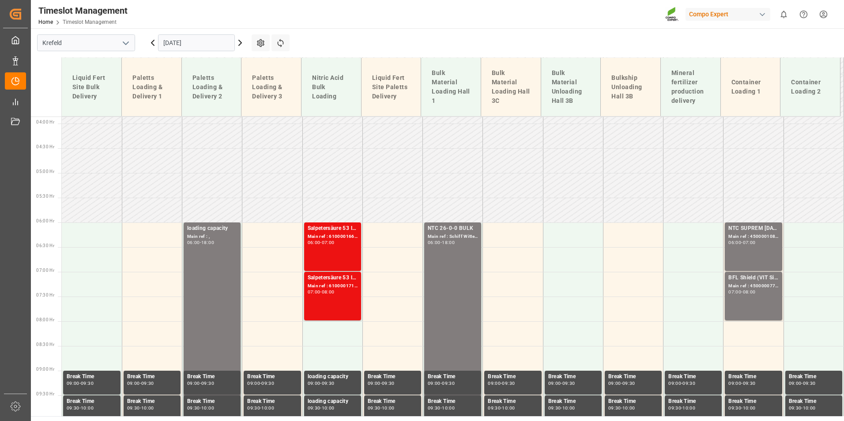
scroll to position [190, 0]
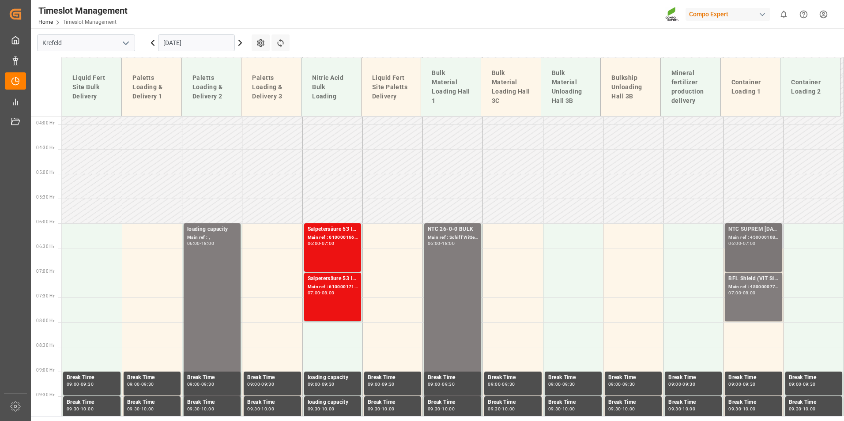
click at [728, 241] on div "Main ref : 4500001086, 2000001104" at bounding box center [753, 238] width 50 height 8
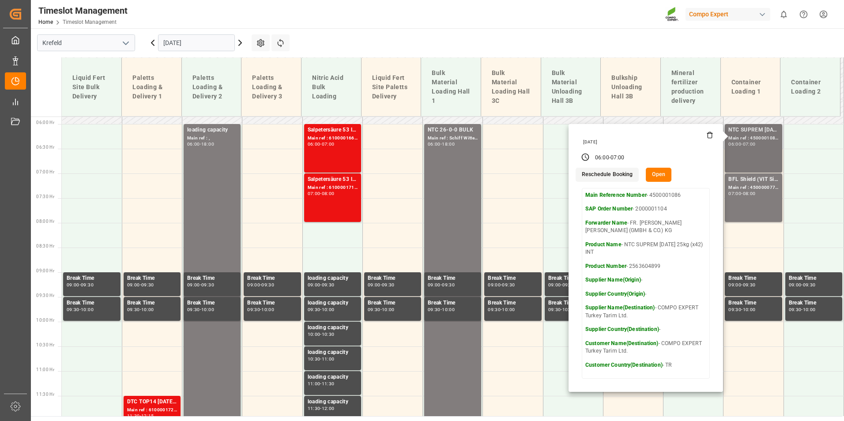
scroll to position [322, 0]
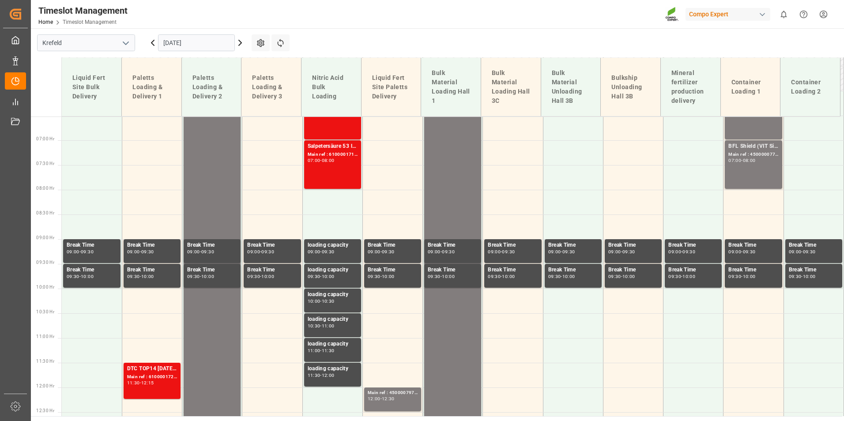
click at [745, 163] on div "BFL Shield (VIT Si) 1000L IBC TR;BFL CEREALS SL 10L (x60) TR (KRE) MTO; Main re…" at bounding box center [753, 164] width 50 height 45
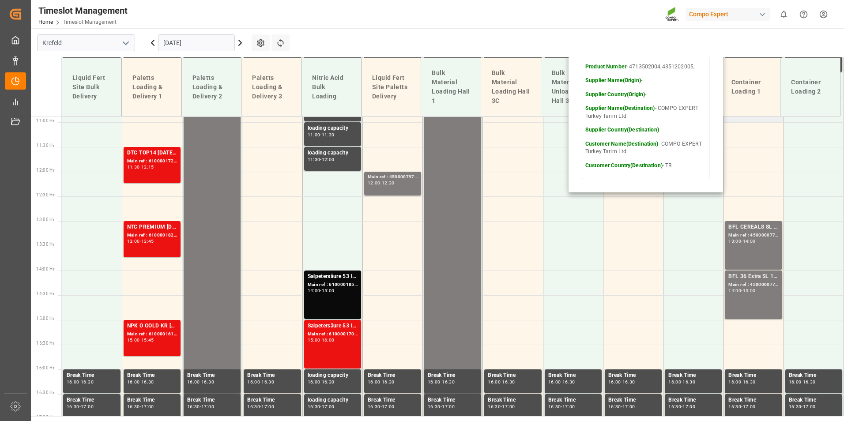
scroll to position [543, 0]
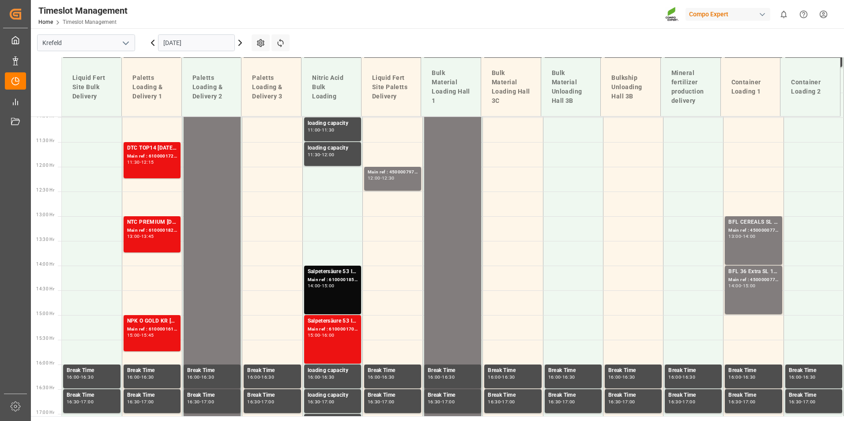
click at [743, 230] on div "Main ref : 4500000774, 2000000604" at bounding box center [753, 231] width 50 height 8
click at [752, 272] on div "BFL 36 Extra SL 10L (x60) EN,TR MTO" at bounding box center [753, 271] width 50 height 9
click at [751, 241] on div "BFL CEREALS SL 10L (x60) TR (KRE) MTO Main ref : 4500000774, 2000000604 13:00 -…" at bounding box center [753, 240] width 50 height 45
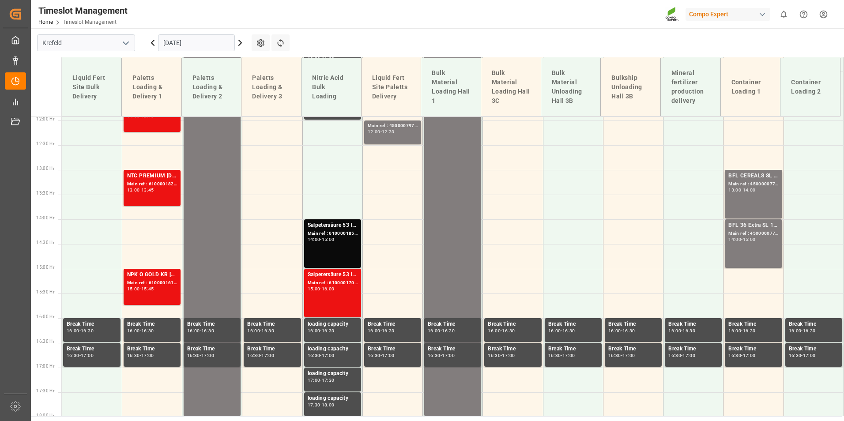
scroll to position [719, 0]
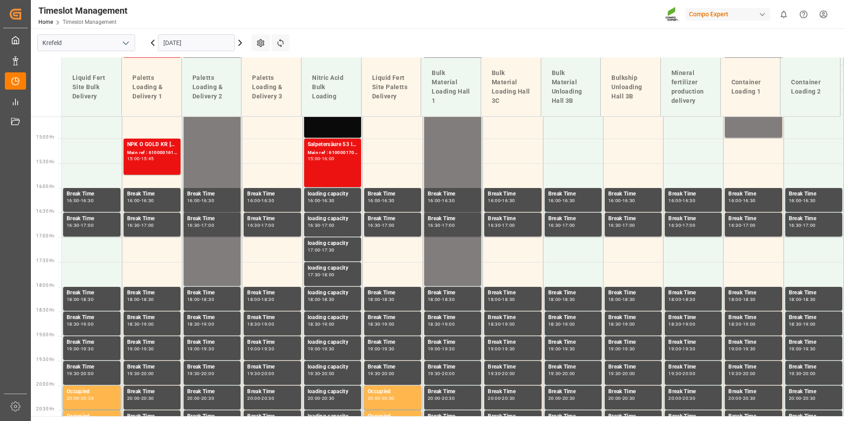
drag, startPoint x: 220, startPoint y: 37, endPoint x: 219, endPoint y: 44, distance: 7.5
click at [219, 37] on input "[DATE]" at bounding box center [196, 42] width 77 height 17
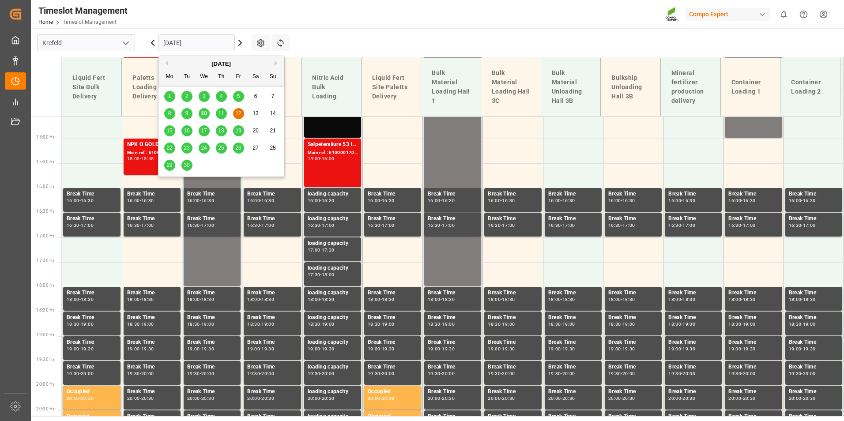
click at [204, 115] on span "10" at bounding box center [204, 113] width 6 height 6
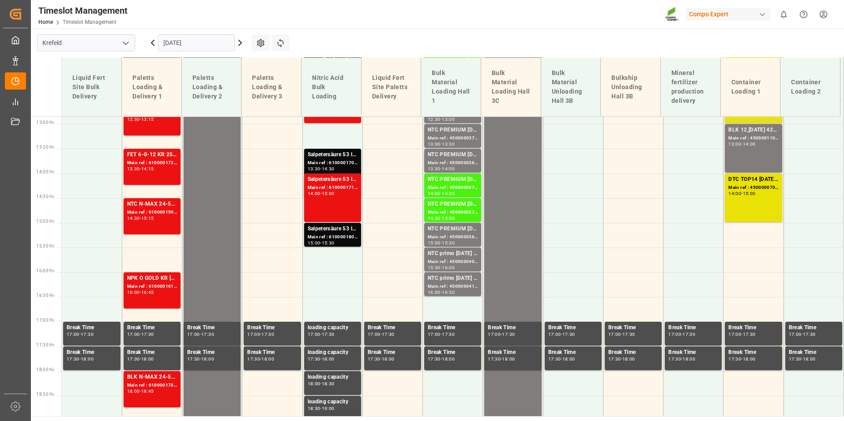
scroll to position [631, 0]
